Goal: Task Accomplishment & Management: Manage account settings

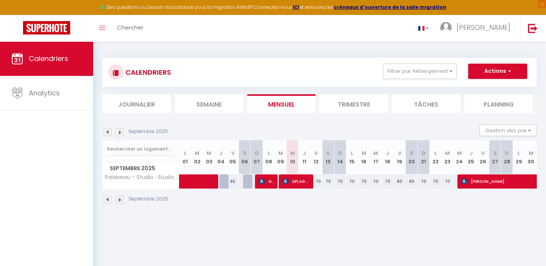
click at [304, 183] on span "DPLAG CONSTRUÇÕES UNIPESSOAL LD" at bounding box center [297, 181] width 28 height 15
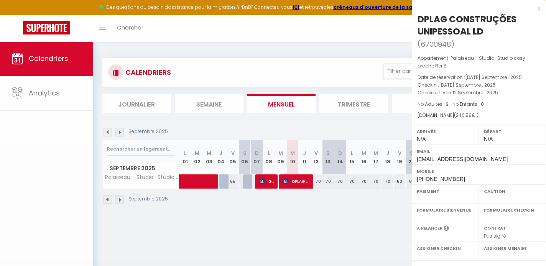
select select "OK"
select select "0"
select select "1"
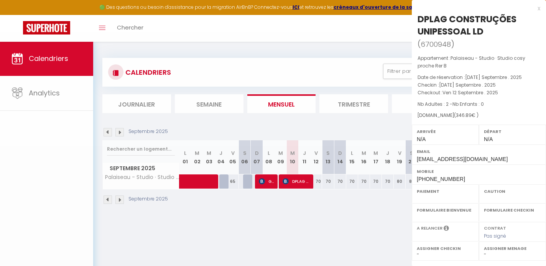
select select
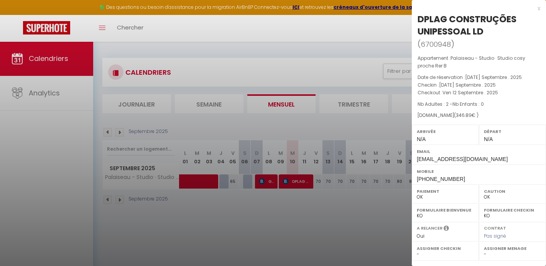
click at [304, 183] on div at bounding box center [273, 133] width 546 height 266
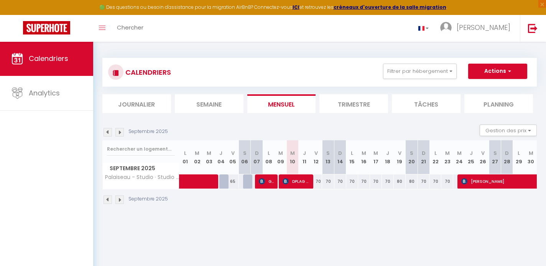
click at [299, 181] on span "DPLAG CONSTRUÇÕES UNIPESSOAL LD" at bounding box center [297, 181] width 28 height 15
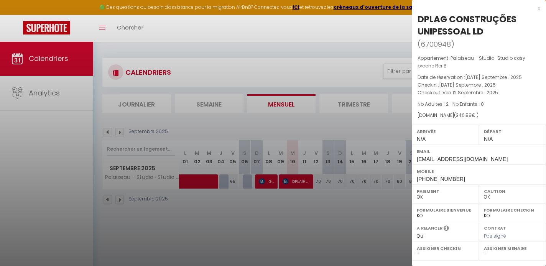
click at [274, 63] on div at bounding box center [273, 133] width 546 height 266
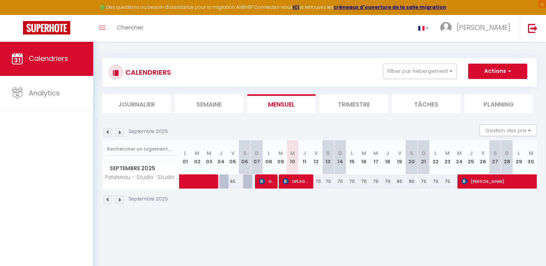
click at [367, 107] on li "Trimestre" at bounding box center [353, 103] width 69 height 19
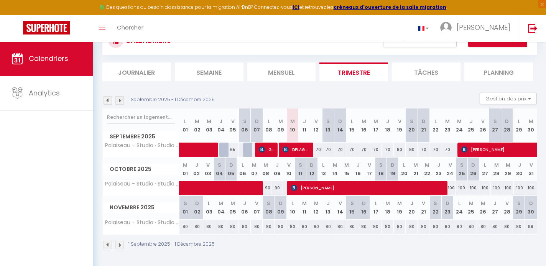
scroll to position [33, 0]
